Goal: Find contact information: Find contact information

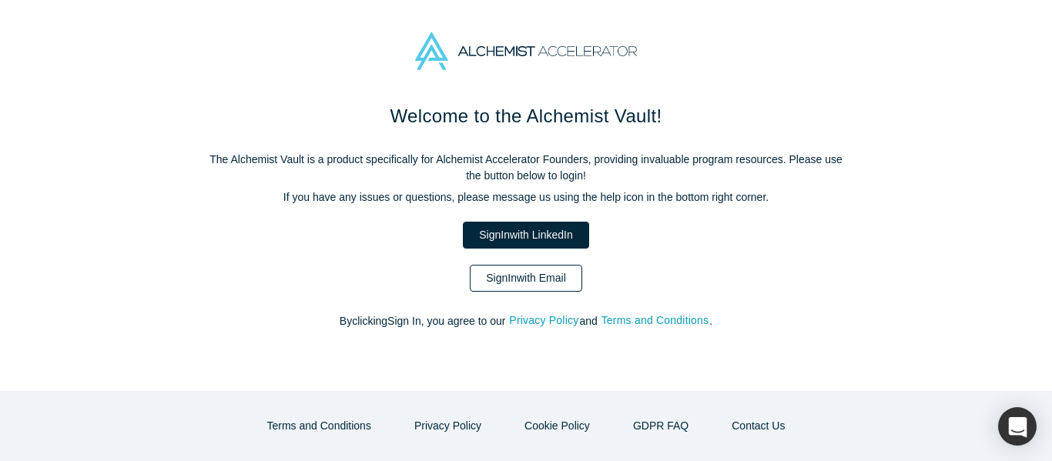
click at [516, 283] on link "Sign In with Email" at bounding box center [526, 278] width 112 height 27
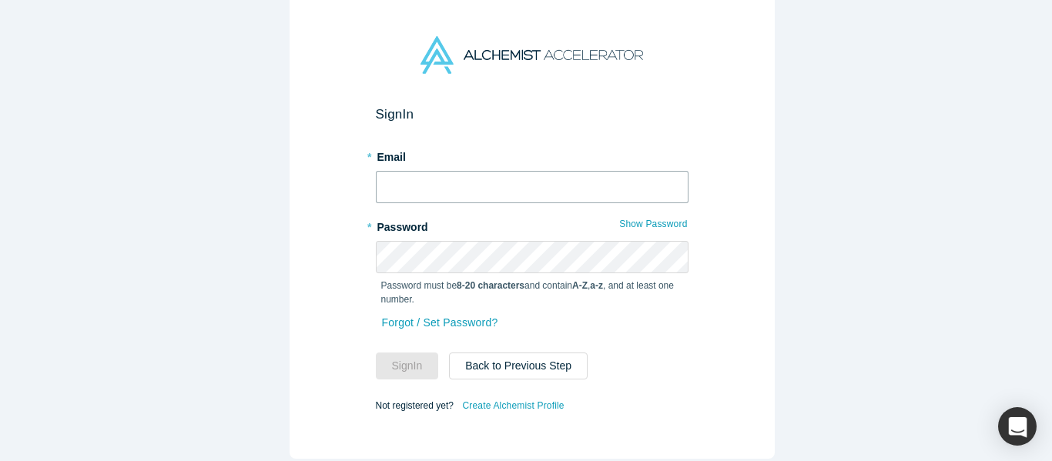
click at [487, 179] on input "text" at bounding box center [532, 187] width 313 height 32
type input "[EMAIL_ADDRESS][DOMAIN_NAME]"
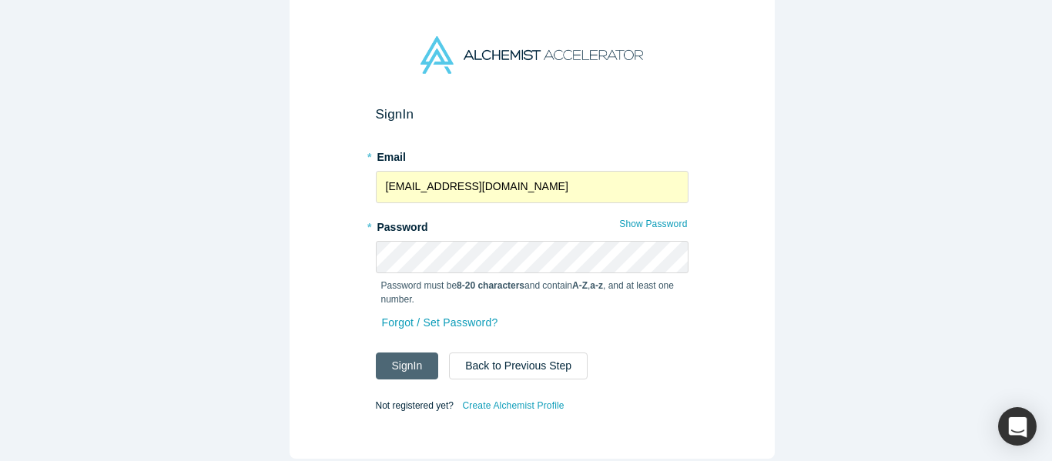
click at [403, 366] on button "Sign In" at bounding box center [407, 366] width 63 height 27
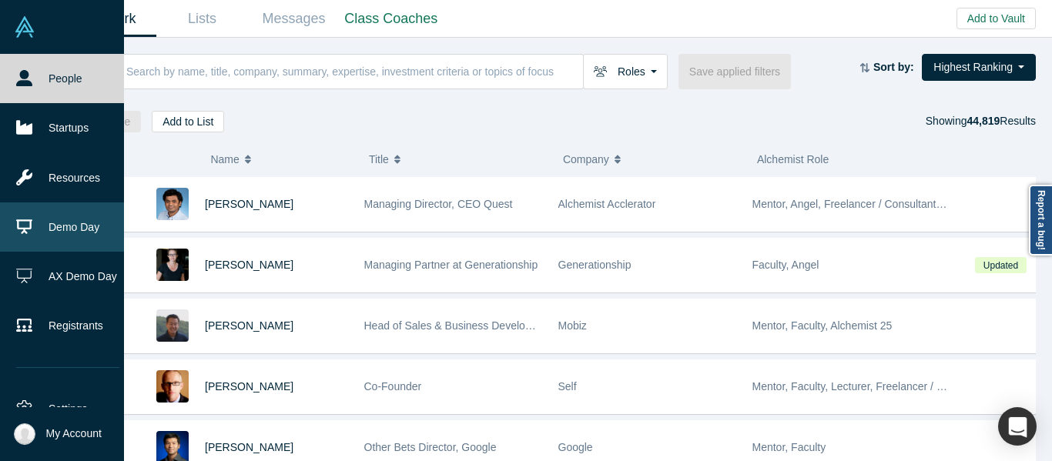
click at [75, 215] on link "Demo Day" at bounding box center [68, 226] width 136 height 49
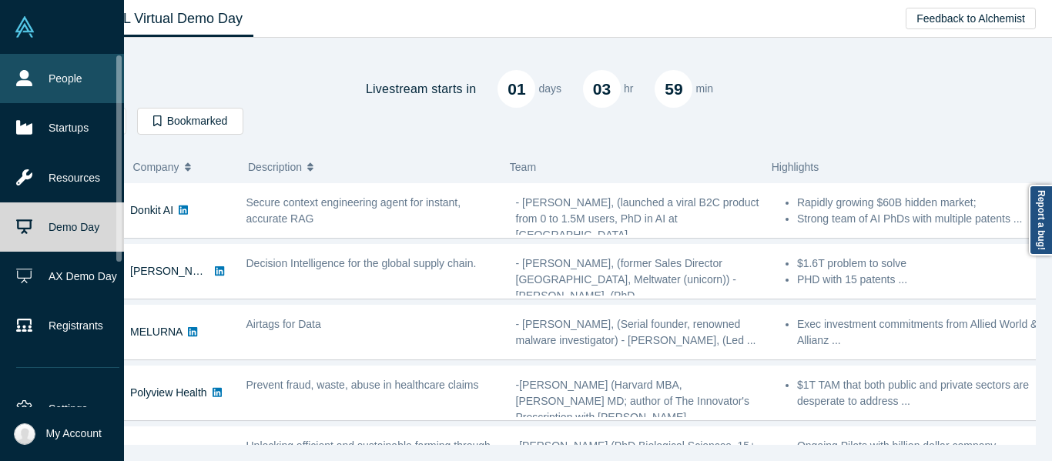
click at [35, 85] on link "People" at bounding box center [68, 78] width 136 height 49
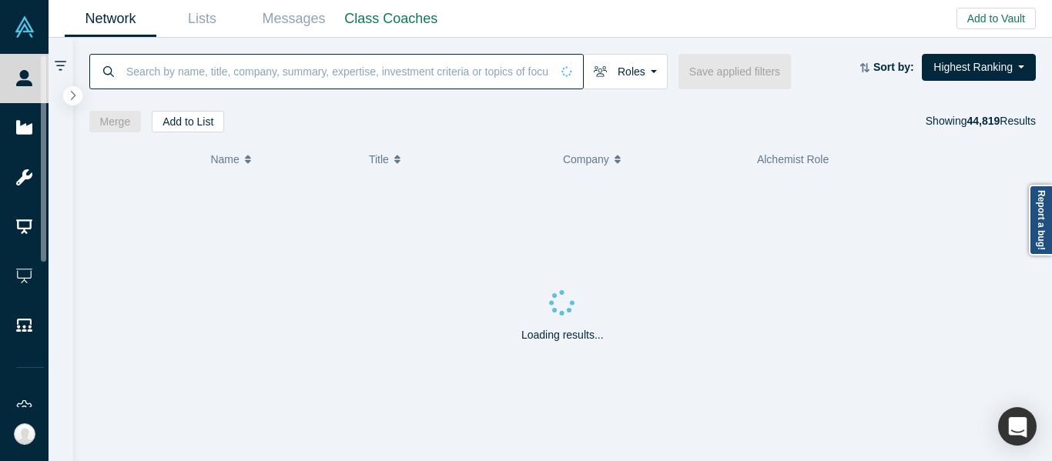
click at [249, 74] on input at bounding box center [338, 71] width 426 height 36
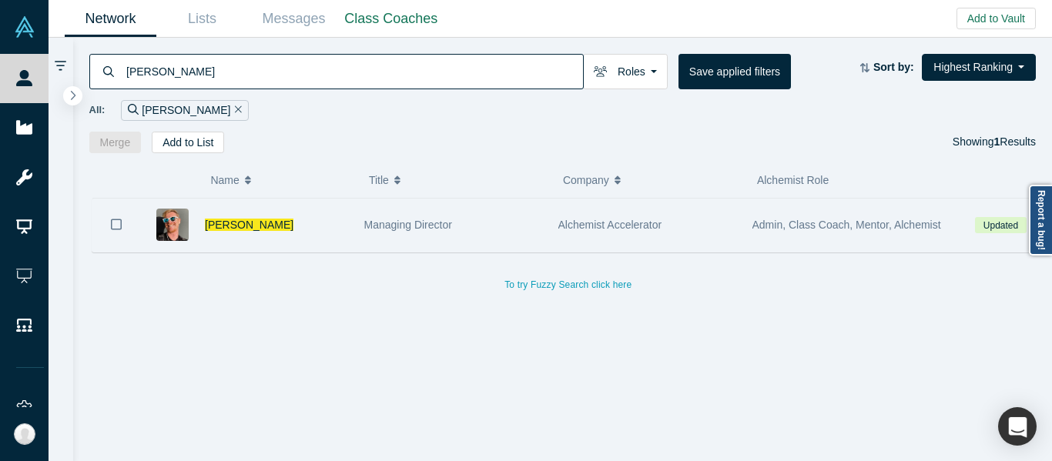
click at [556, 226] on div "Alchemist Accelerator" at bounding box center [647, 225] width 194 height 53
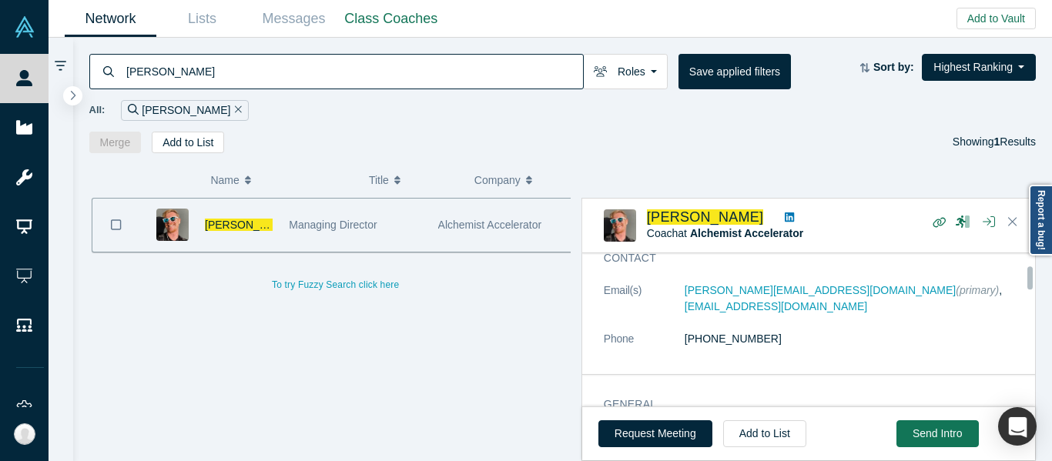
scroll to position [77, 0]
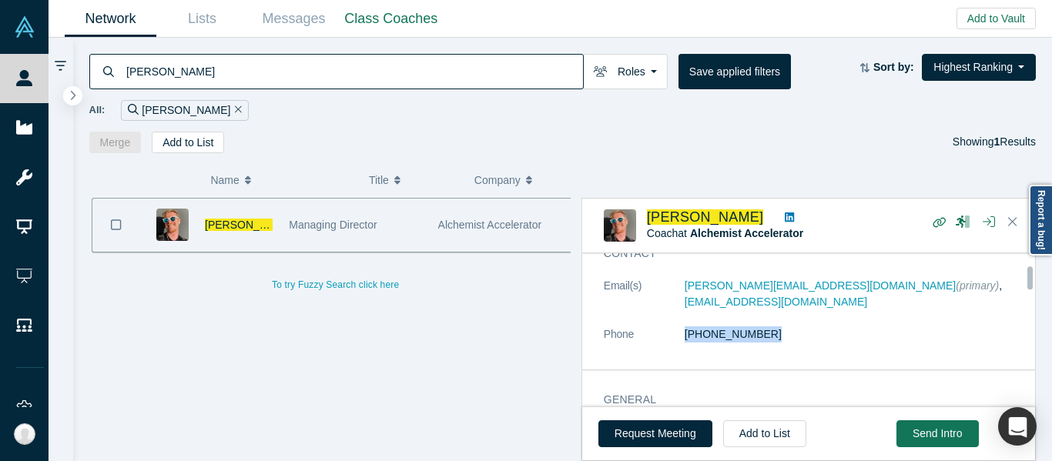
drag, startPoint x: 775, startPoint y: 336, endPoint x: 657, endPoint y: 336, distance: 118.6
click at [658, 336] on dl "Email(s) laurent@alchemistaccelerator.com (primary) , laurent.rains@gmail.com P…" at bounding box center [814, 318] width 421 height 81
copy dl "(510) 333-4839"
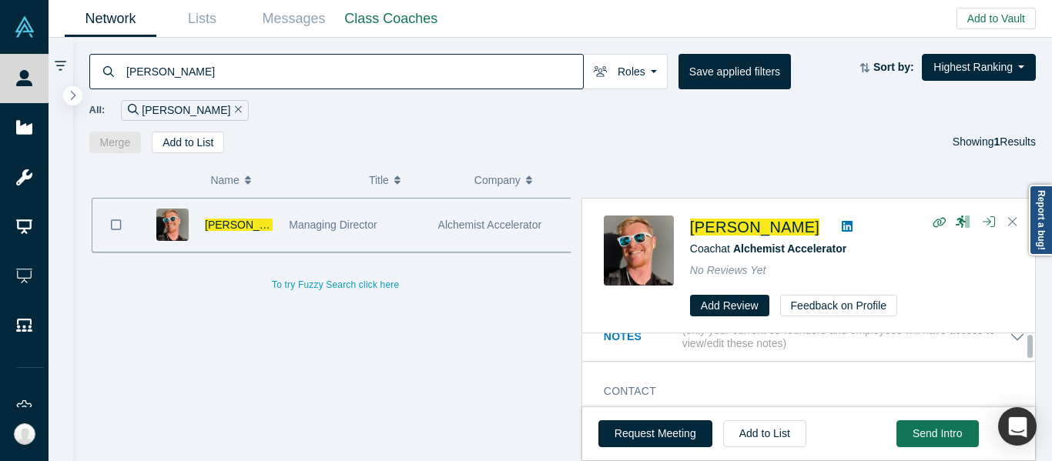
scroll to position [0, 0]
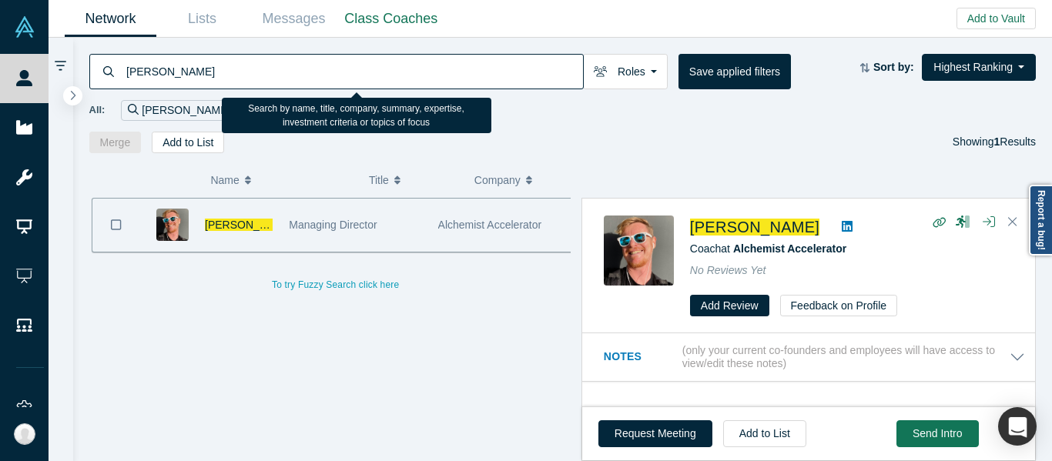
click at [236, 68] on input "laurent rains" at bounding box center [354, 71] width 458 height 36
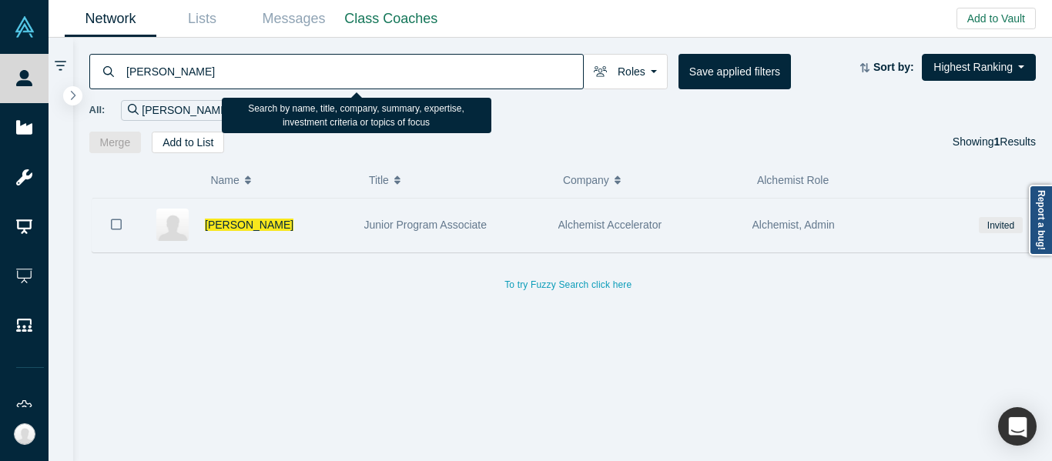
click at [549, 224] on div "Junior Program Associate" at bounding box center [453, 225] width 194 height 53
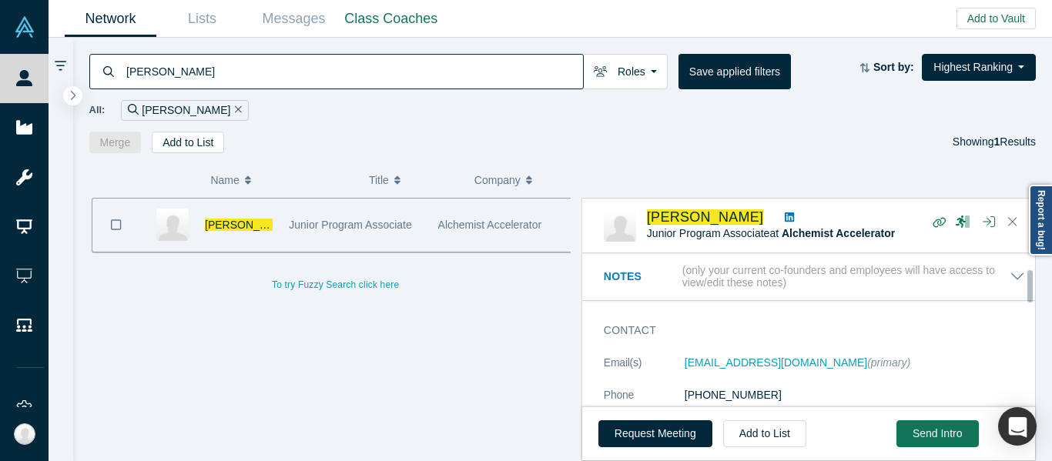
scroll to position [77, 0]
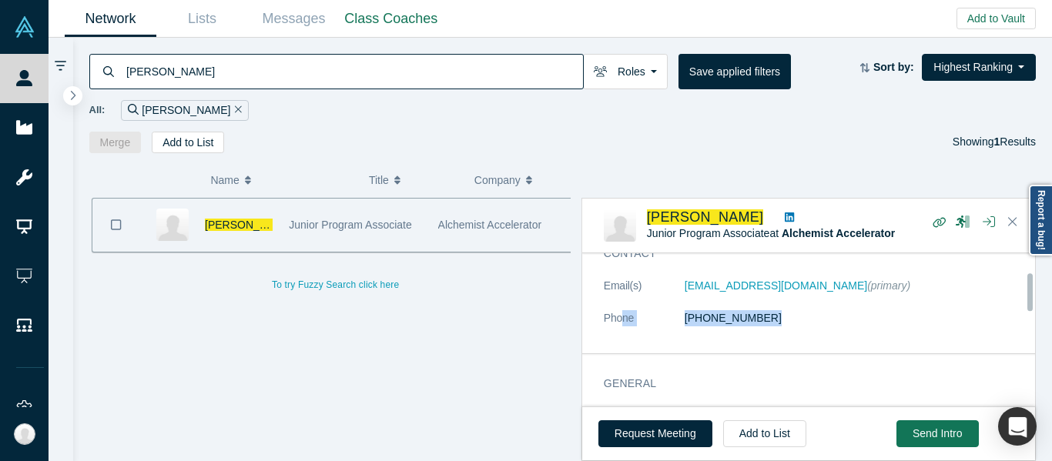
drag, startPoint x: 766, startPoint y: 324, endPoint x: 620, endPoint y: 327, distance: 146.3
click at [620, 327] on dl "Email(s) ally@alchemistaccelerator.com (primary) Phone (650) 550-0615" at bounding box center [814, 310] width 421 height 65
copy dl "ne (650) 550-0615"
click at [690, 321] on link "(650) 550-0615" at bounding box center [732, 318] width 97 height 12
click at [810, 323] on dd "(650) 550-0615" at bounding box center [854, 318] width 340 height 16
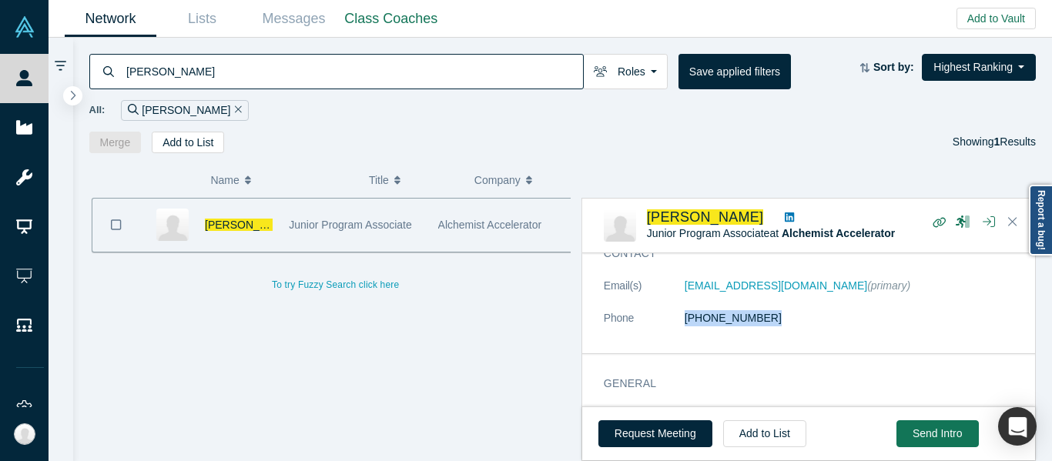
drag, startPoint x: 810, startPoint y: 323, endPoint x: 693, endPoint y: 338, distance: 118.0
click at [693, 338] on dl "Email(s) ally@alchemistaccelerator.com (primary) Phone (650) 550-0615" at bounding box center [814, 310] width 421 height 65
click at [353, 92] on div "All: ally hoang" at bounding box center [562, 105] width 947 height 32
click at [344, 79] on input "ally hoang" at bounding box center [354, 71] width 458 height 36
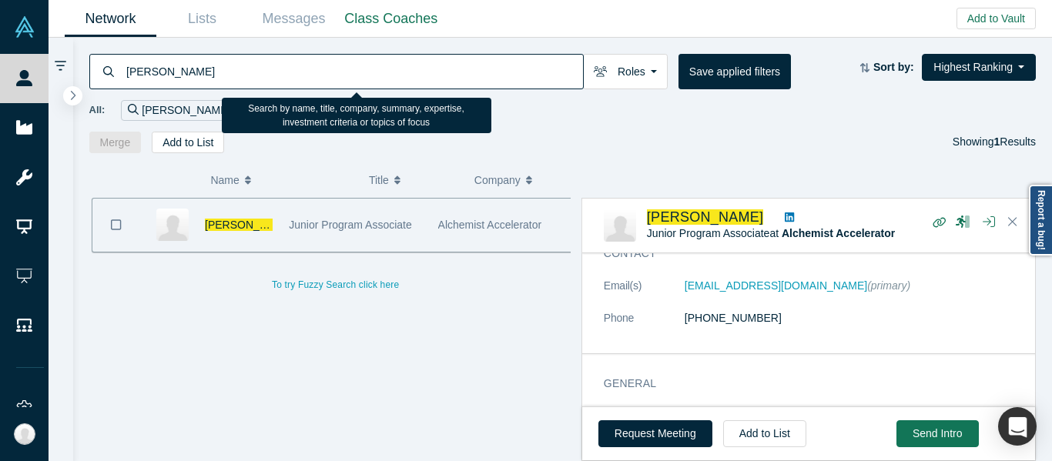
paste input "Danielle D'Agostaro"
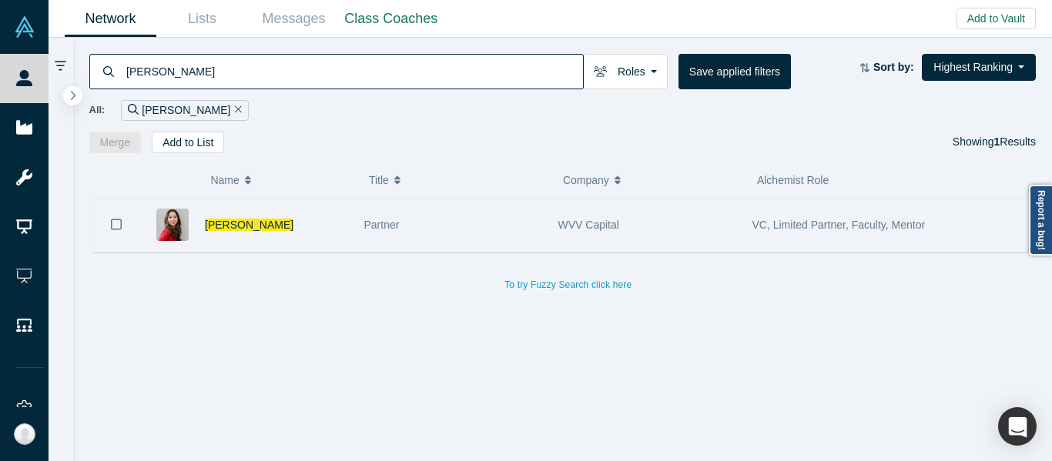
type input "Danielle D'Agostaro"
click at [553, 226] on div "WVV Capital" at bounding box center [647, 225] width 194 height 53
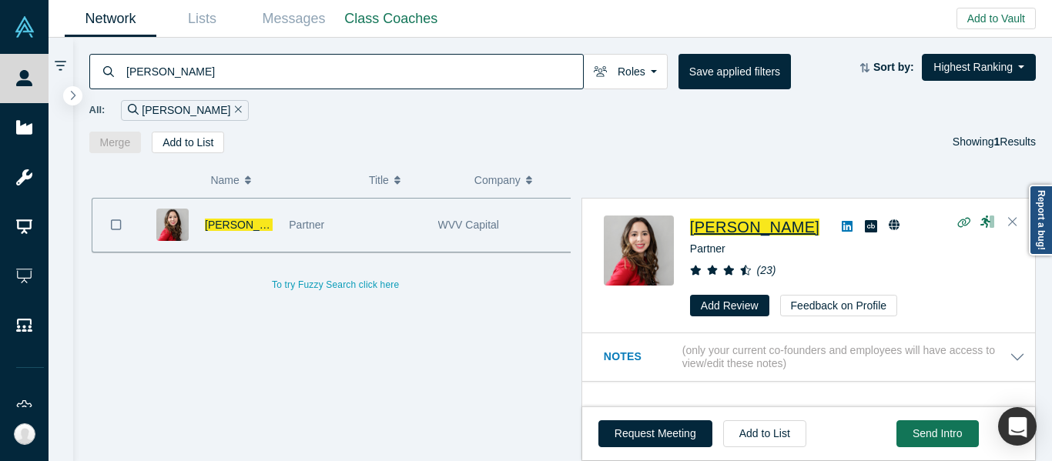
click at [735, 232] on span "Danielle D'Agostaro" at bounding box center [754, 227] width 129 height 17
click at [826, 177] on div "( 0 ) Name Title Company Alchemist Role Danielle D'Agostaro Partner WVV Capital…" at bounding box center [562, 307] width 979 height 309
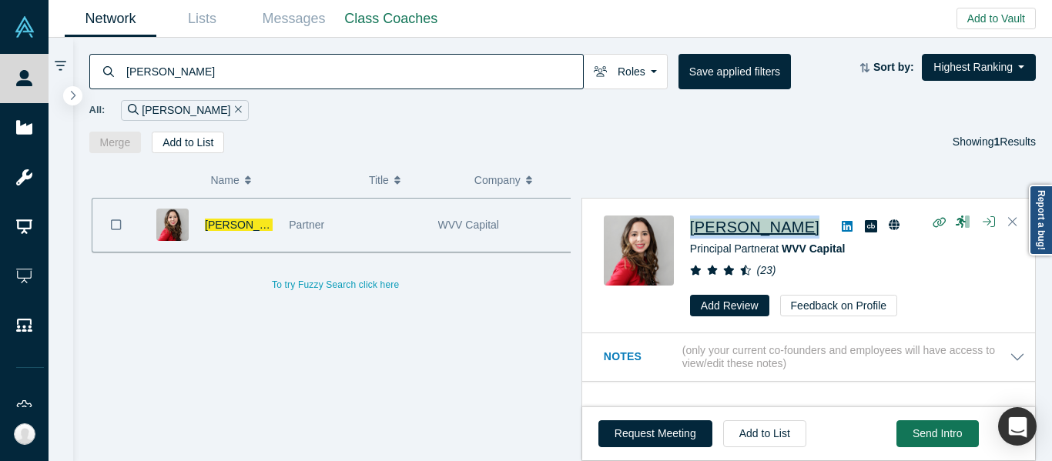
drag, startPoint x: 840, startPoint y: 232, endPoint x: 684, endPoint y: 229, distance: 156.3
click at [684, 228] on div "Danielle D'Agostaro Principal Partner at WVV Capital ( 23 ) Add Review Feedback…" at bounding box center [811, 267] width 415 height 102
copy div "Danielle D'Agostaro"
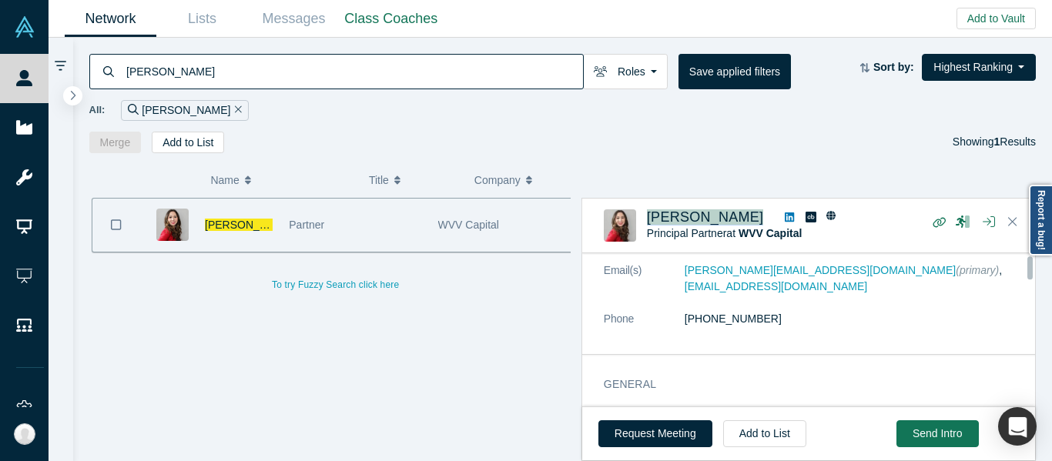
scroll to position [77, 0]
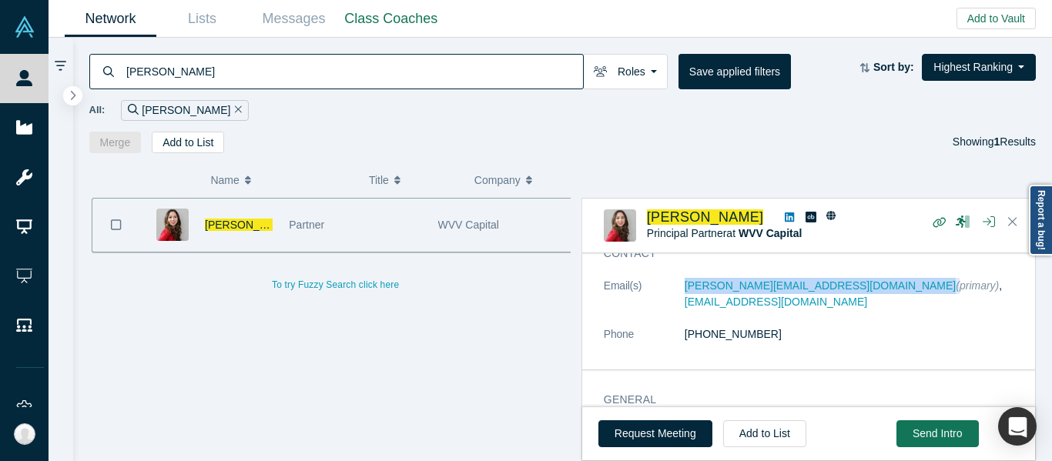
drag, startPoint x: 680, startPoint y: 294, endPoint x: 807, endPoint y: 296, distance: 127.1
click at [807, 296] on dl "Email(s) danielle@wvvcapital.com (primary) , d.dagostaro1@gmail.com Phone (415)…" at bounding box center [814, 318] width 421 height 81
copy dl "danielle@wvvcapital.com"
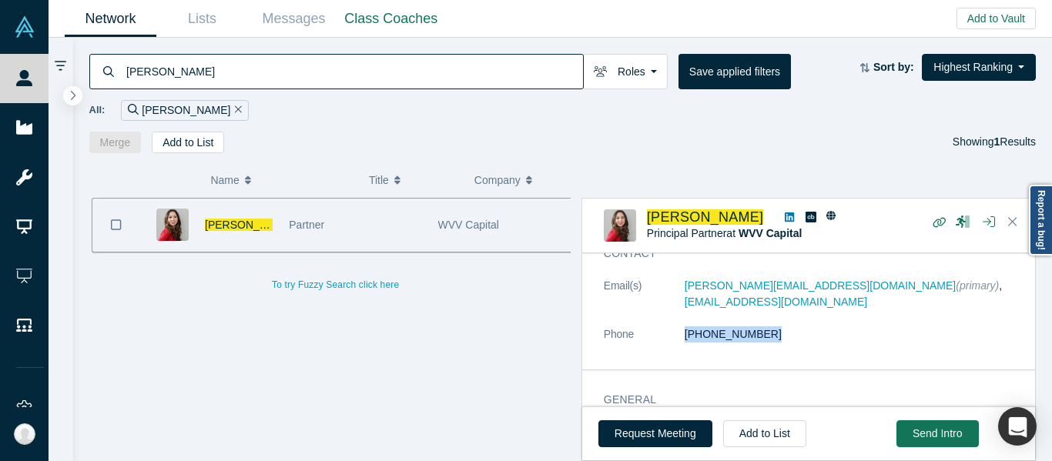
drag, startPoint x: 802, startPoint y: 327, endPoint x: 673, endPoint y: 326, distance: 129.4
click at [674, 329] on dl "Email(s) danielle@wvvcapital.com (primary) , d.dagostaro1@gmail.com Phone (415)…" at bounding box center [814, 318] width 421 height 81
copy dl "(415) 527-0158"
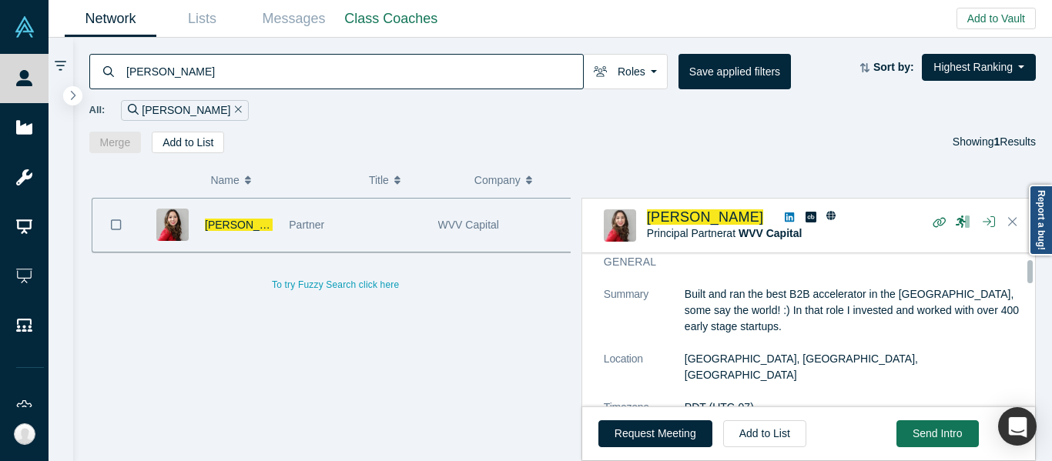
scroll to position [231, 0]
